Goal: Answer question/provide support: Answer question/provide support

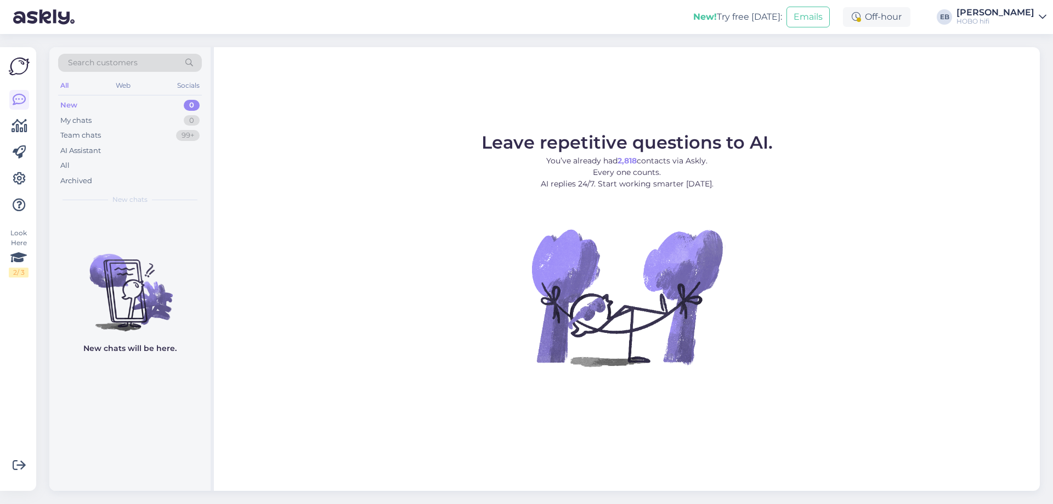
click at [946, 102] on div "Leave repetitive questions to AI. You’ve already had 2,818 contacts via Askly. …" at bounding box center [627, 269] width 826 height 444
click at [122, 168] on div "All" at bounding box center [130, 165] width 144 height 15
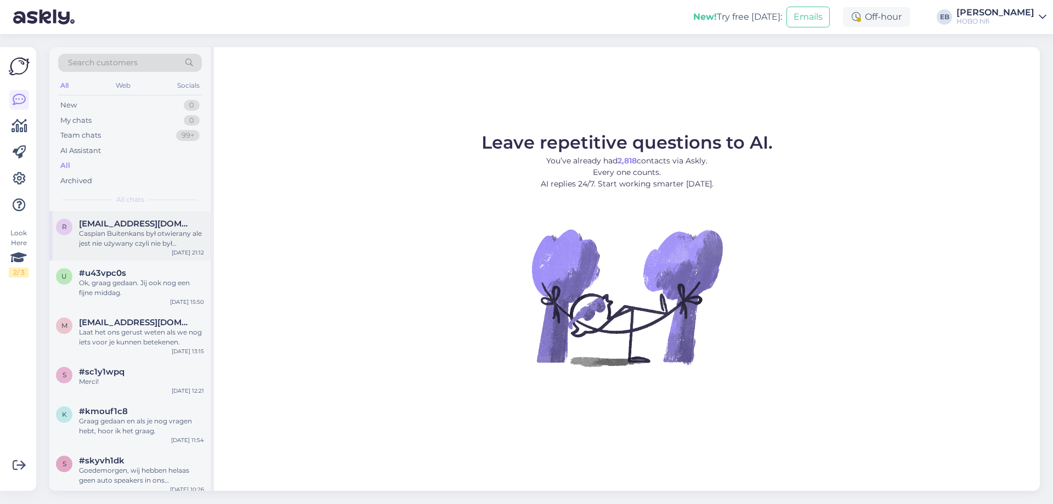
click at [154, 236] on div "Caspian Buitenkans był otwierany ale jest nie używany czyli nie był włączony an…" at bounding box center [141, 239] width 125 height 20
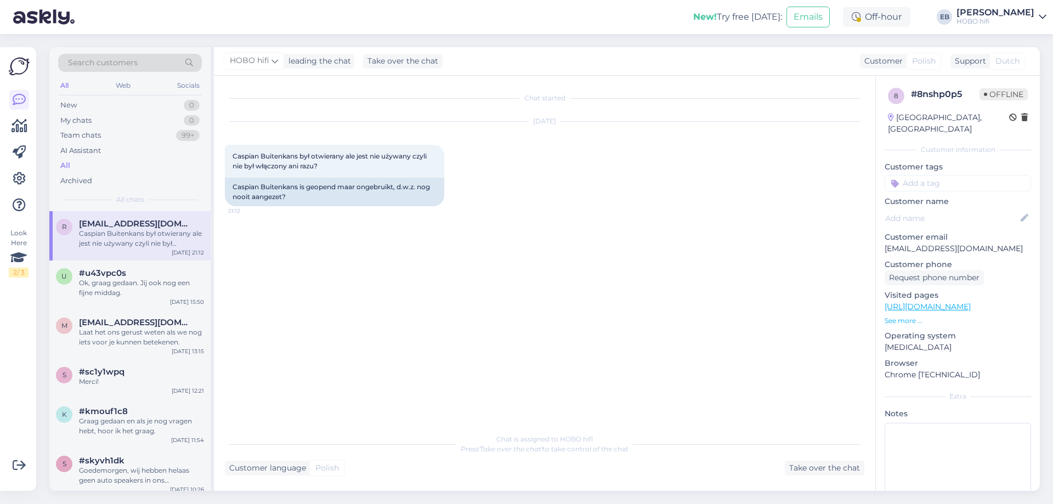
click at [755, 240] on div "Chat started [DATE] Caspian Buitenkans był otwierany ale jest nie używany czyli…" at bounding box center [550, 252] width 650 height 331
click at [579, 89] on div "Chat started [DATE] Caspian Buitenkans był otwierany ale jest nie używany czyli…" at bounding box center [550, 252] width 650 height 331
click at [609, 163] on div "[DATE] Caspian Buitenkans był otwierany ale jest nie używany czyli nie był włąc…" at bounding box center [545, 164] width 640 height 109
click at [716, 285] on div "Chat started [DATE] Caspian Buitenkans był otwierany ale jest nie używany czyli…" at bounding box center [550, 252] width 650 height 331
click at [797, 109] on div "Chat started [DATE] Caspian Buitenkans był otwierany ale jest nie używany czyli…" at bounding box center [550, 252] width 650 height 331
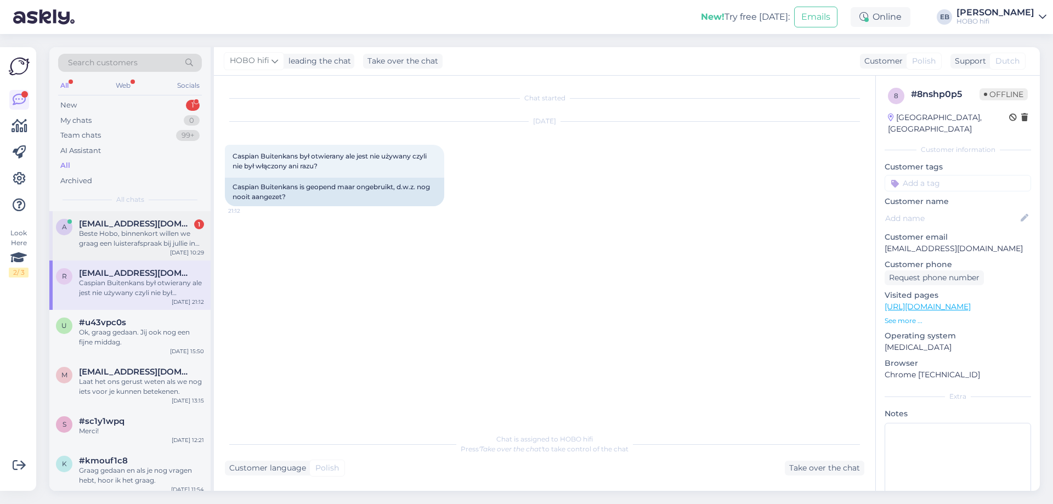
click at [123, 241] on div "Beste Hobo, binnenkort willen we graag een luisterafspraak bij jullie in [GEOGR…" at bounding box center [141, 239] width 125 height 20
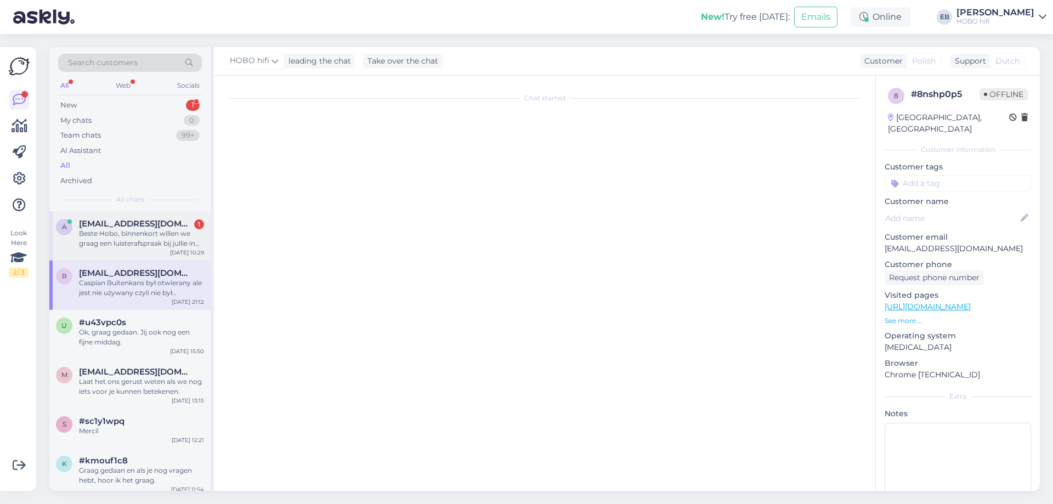
scroll to position [295, 0]
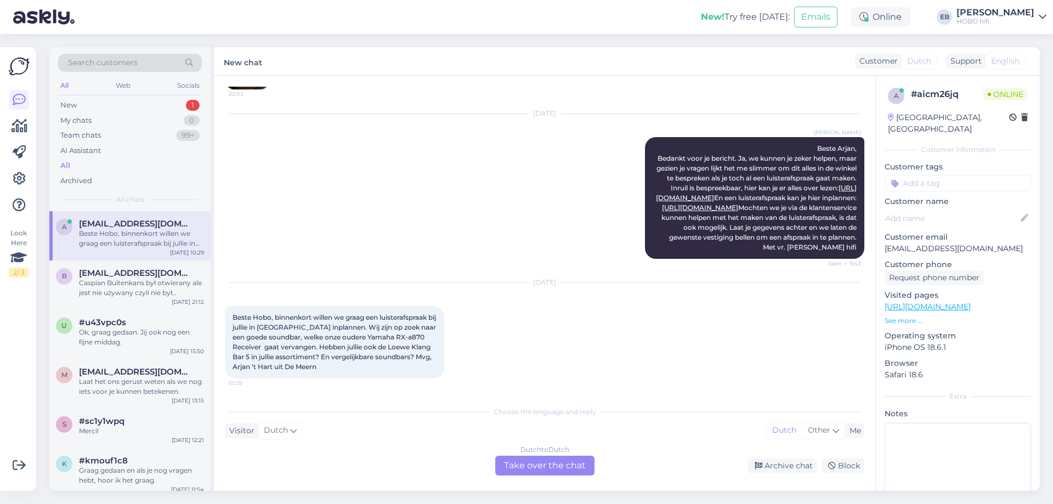
click at [526, 467] on div "Dutch to Dutch Take over the chat" at bounding box center [544, 466] width 99 height 20
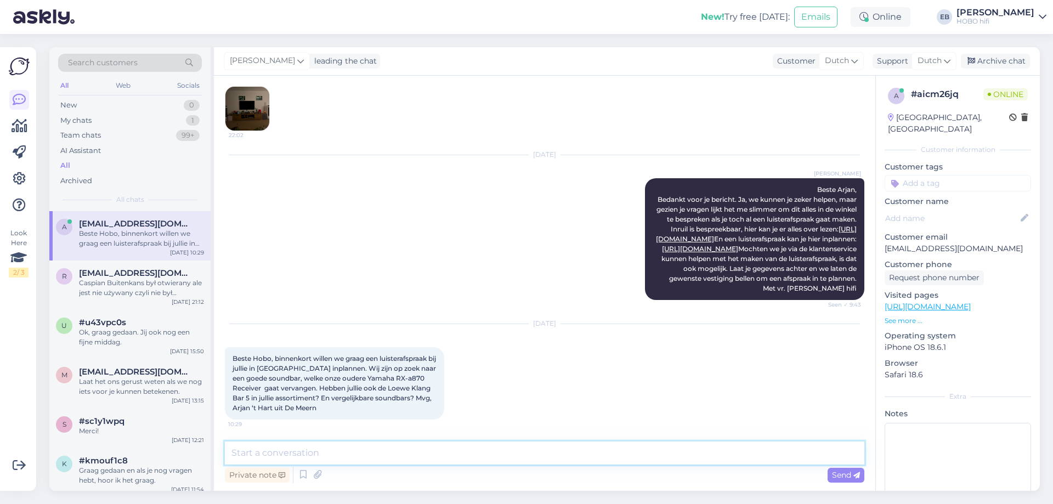
click at [348, 455] on textarea at bounding box center [545, 453] width 640 height 23
type textarea "Goedemorgen Arjan,"
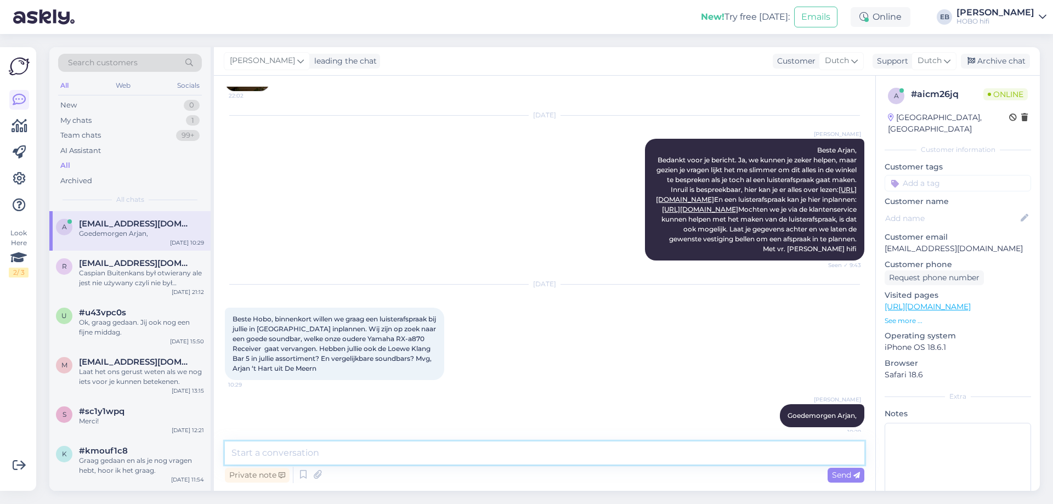
scroll to position [301, 0]
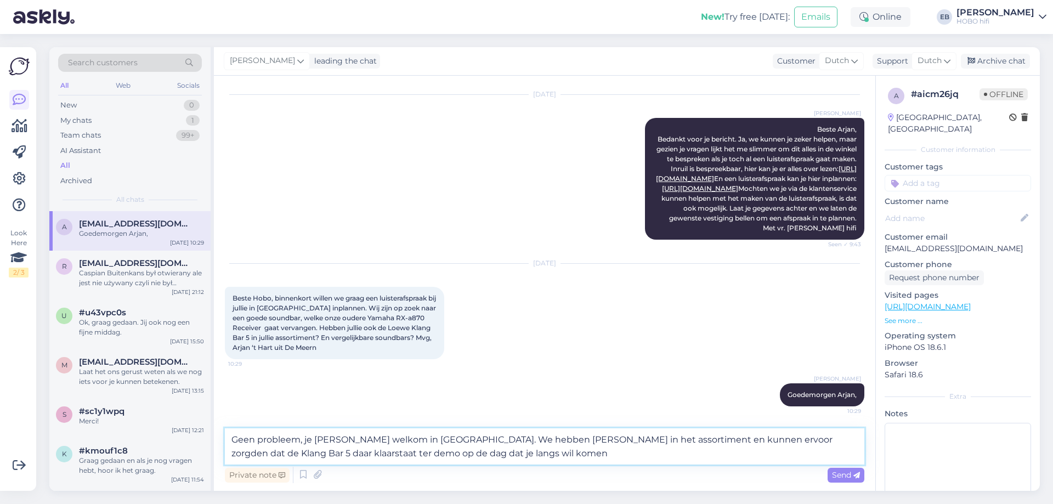
type textarea "Geen probleem, je [PERSON_NAME] welkom in [GEOGRAPHIC_DATA]. We hebben [PERSON_…"
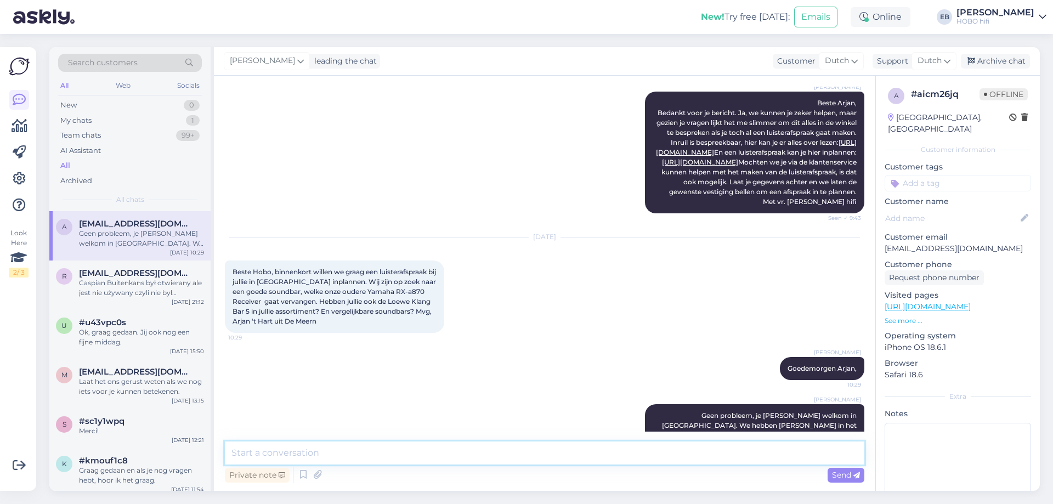
scroll to position [378, 0]
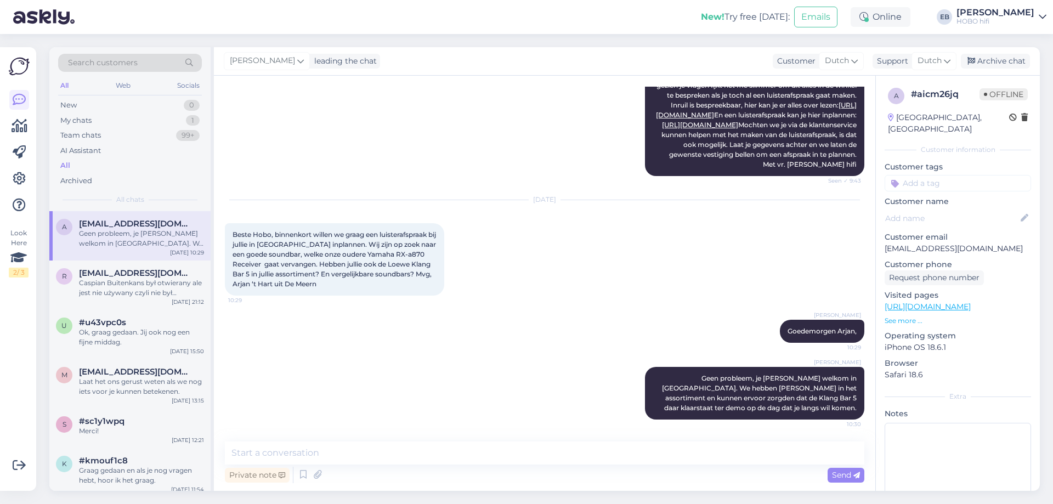
click at [526, 227] on div "[DATE] Beste Hobo, binnenkort willen we graag een luisterafspraak bij jullie in…" at bounding box center [545, 248] width 640 height 120
click at [911, 18] on div "Online" at bounding box center [881, 17] width 60 height 20
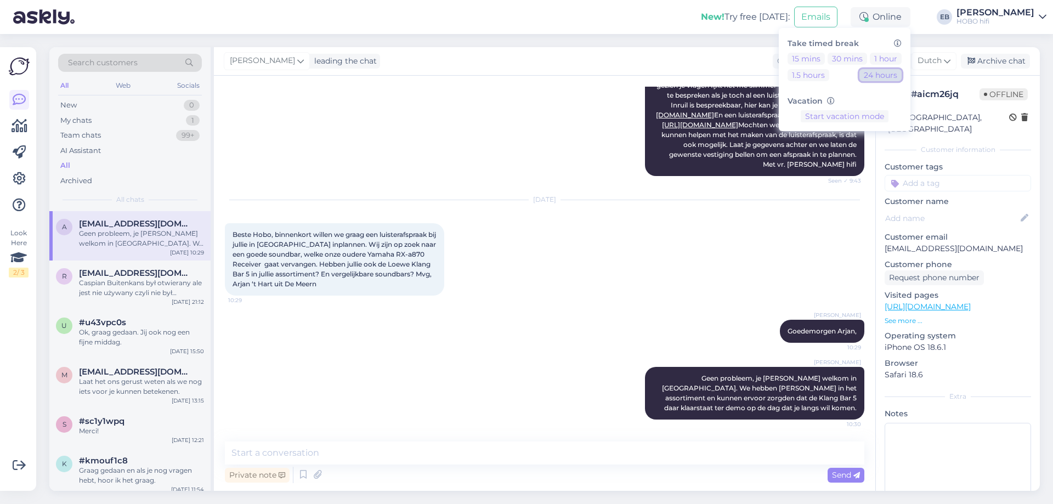
click at [902, 80] on button "24 hours" at bounding box center [881, 75] width 42 height 12
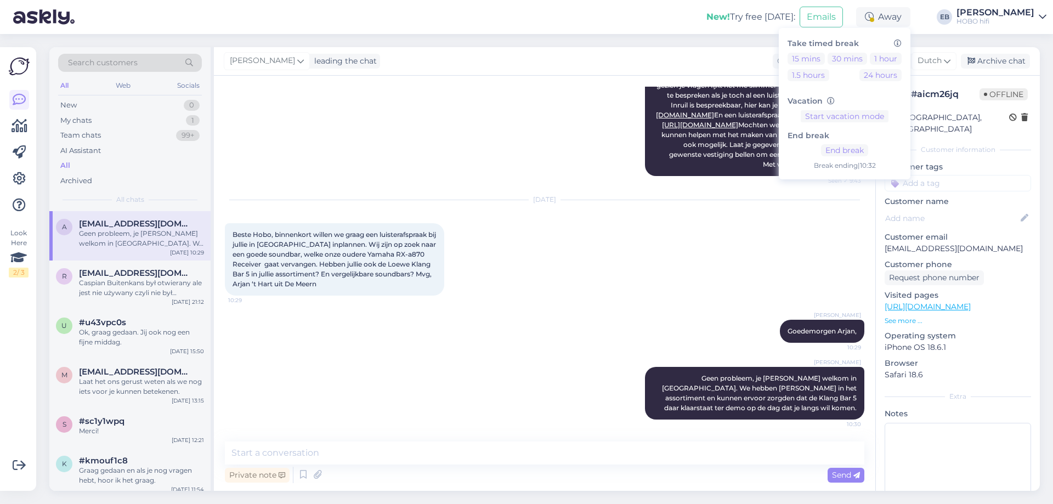
click at [712, 295] on div "[DATE] Beste Hobo, binnenkort willen we graag een luisterafspraak bij jullie in…" at bounding box center [545, 248] width 640 height 120
